Goal: Task Accomplishment & Management: Manage account settings

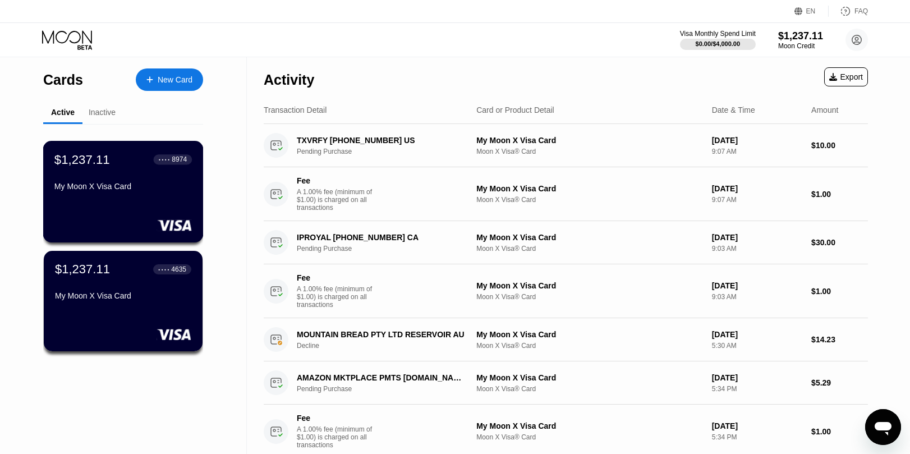
click at [151, 182] on div "My Moon X Visa Card" at bounding box center [122, 186] width 137 height 9
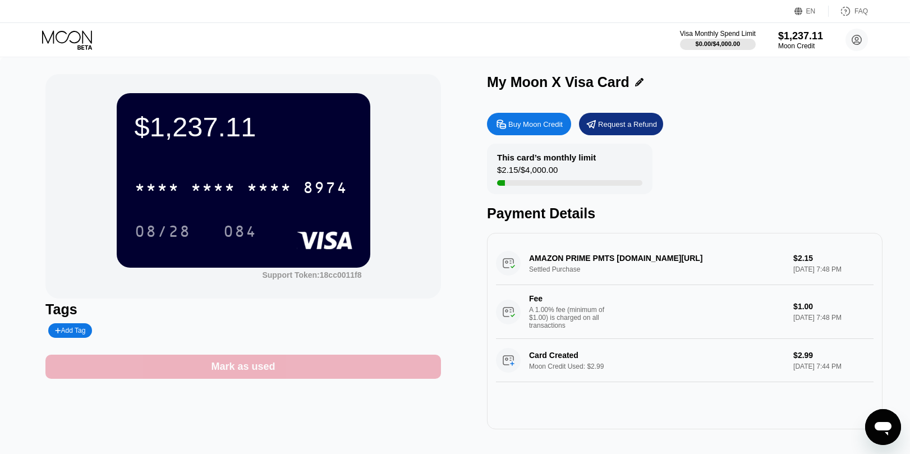
click at [278, 371] on div "Mark as used" at bounding box center [243, 367] width 396 height 24
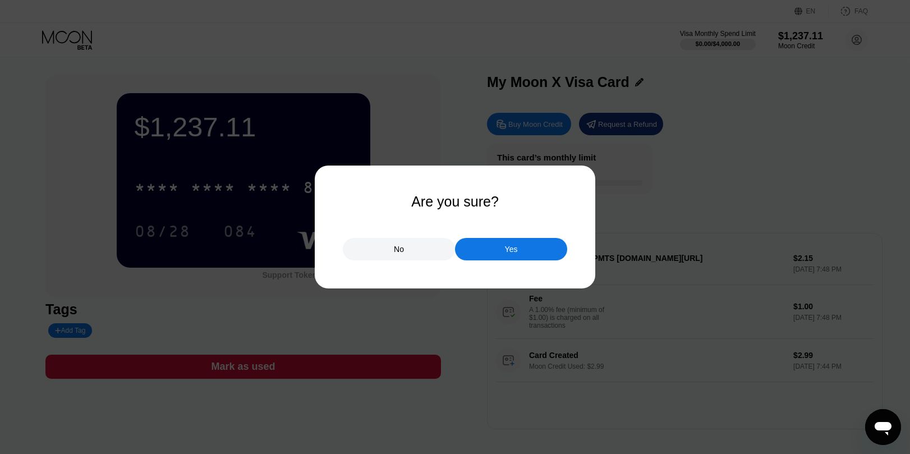
click at [540, 246] on div "Yes" at bounding box center [511, 249] width 112 height 22
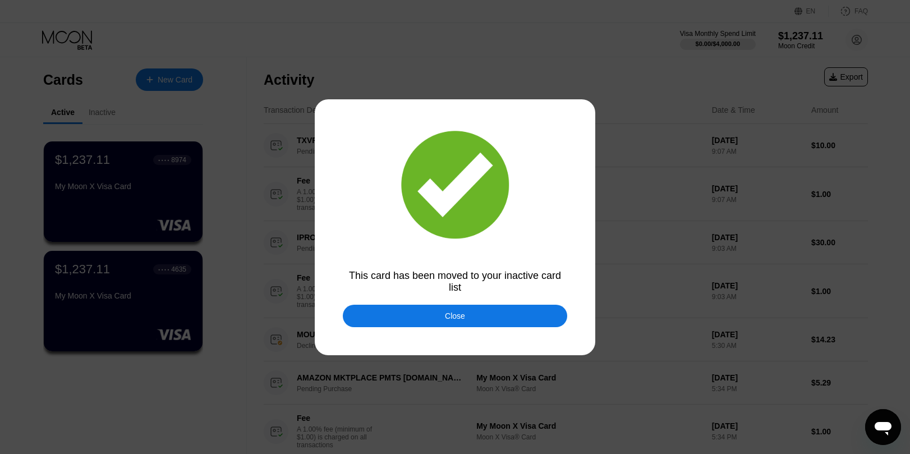
click at [460, 313] on div "Close" at bounding box center [455, 315] width 20 height 9
